Goal: Information Seeking & Learning: Learn about a topic

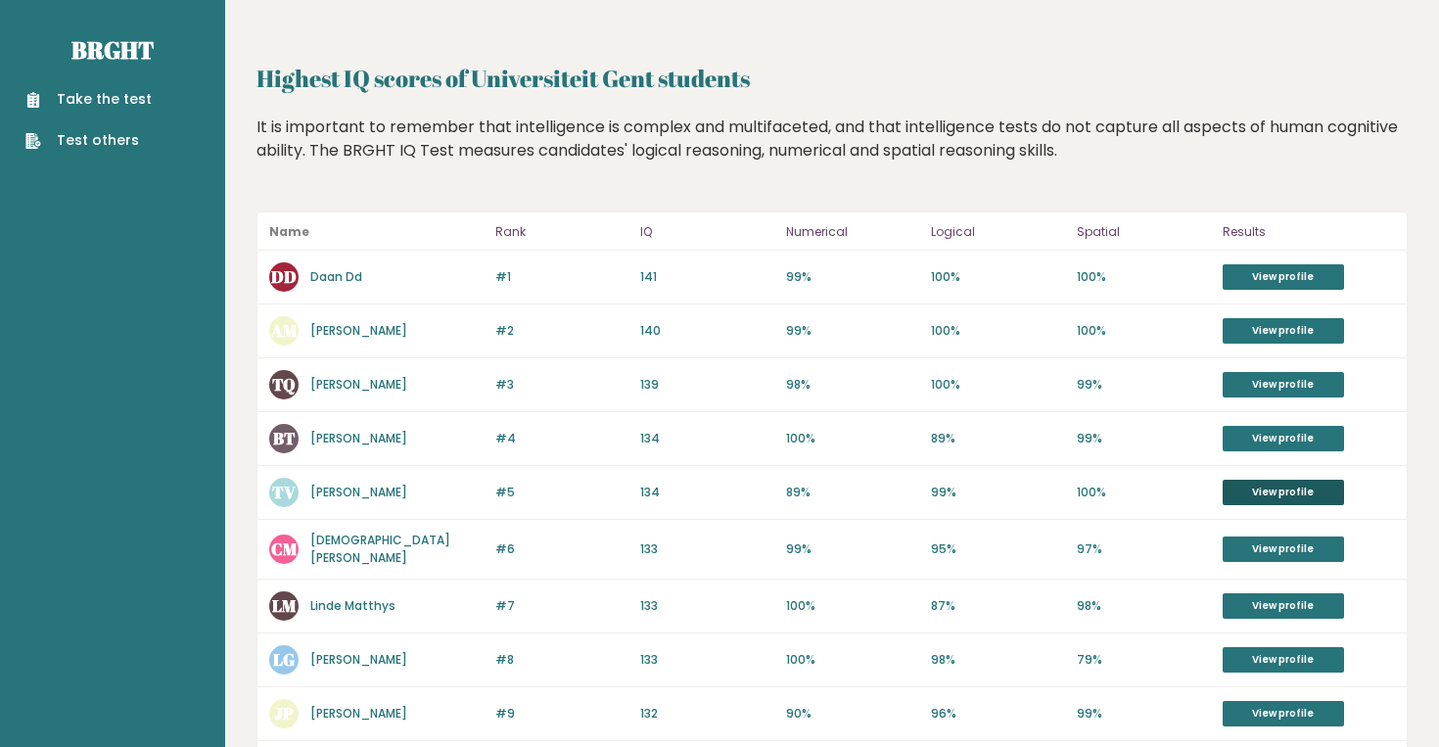
click at [1255, 498] on link "View profile" at bounding box center [1283, 492] width 121 height 25
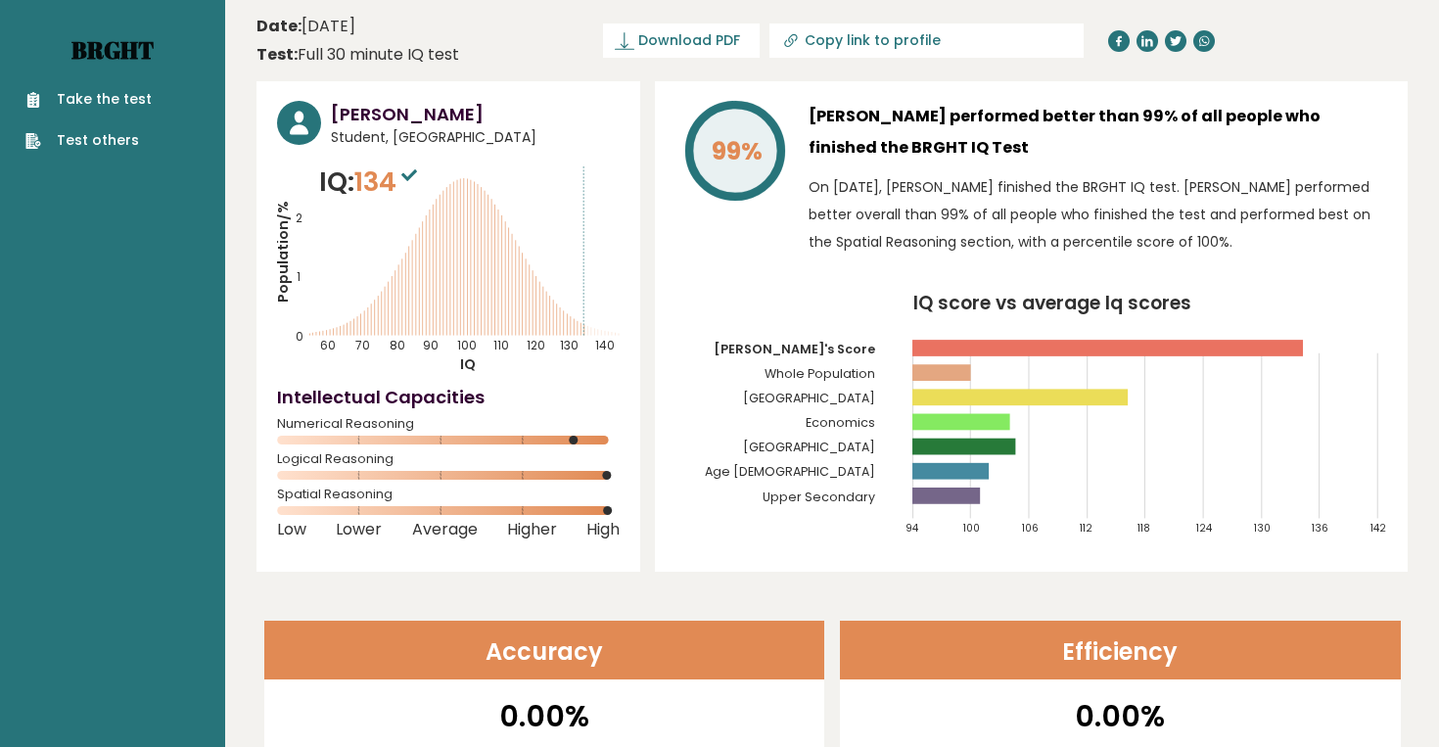
click at [125, 51] on link "Brght" at bounding box center [112, 49] width 82 height 31
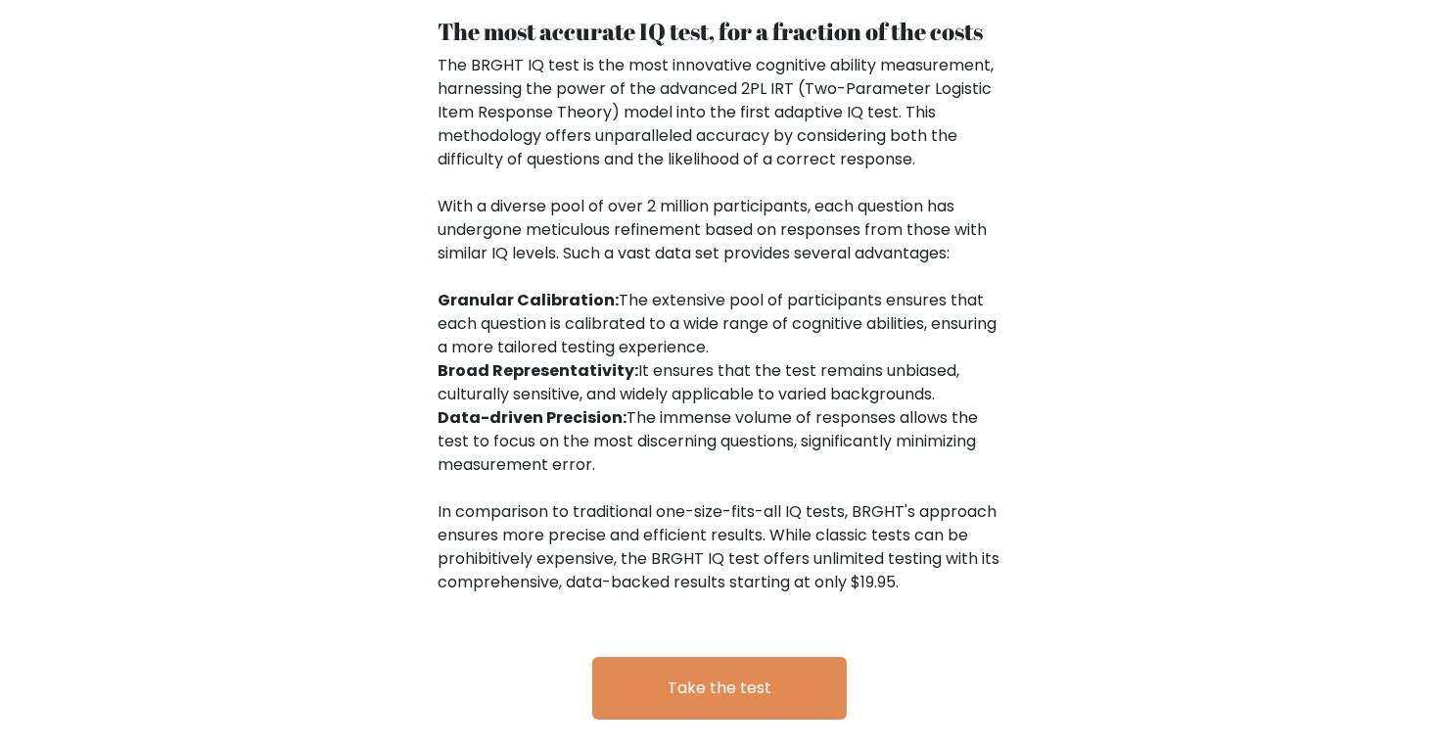
scroll to position [3170, 0]
